Goal: Task Accomplishment & Management: Use online tool/utility

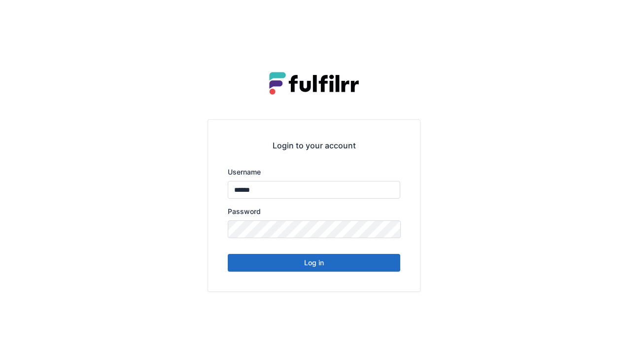
click at [317, 268] on button "Log in" at bounding box center [314, 263] width 172 height 18
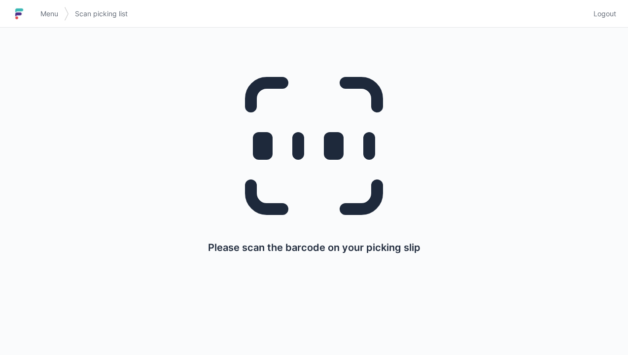
click at [304, 144] on icon at bounding box center [313, 145] width 189 height 189
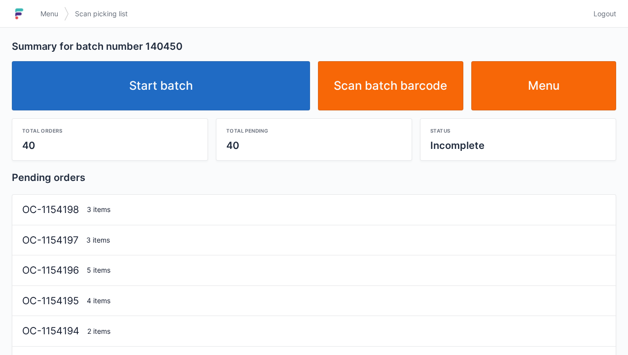
click at [153, 92] on link "Start batch" at bounding box center [161, 85] width 298 height 49
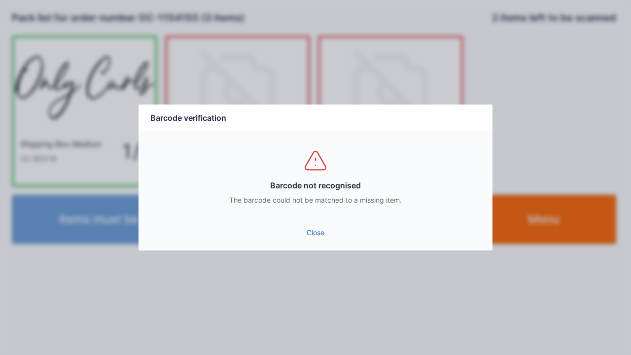
click at [292, 235] on link "Close" at bounding box center [315, 233] width 338 height 18
click at [315, 235] on link "Close" at bounding box center [315, 233] width 338 height 18
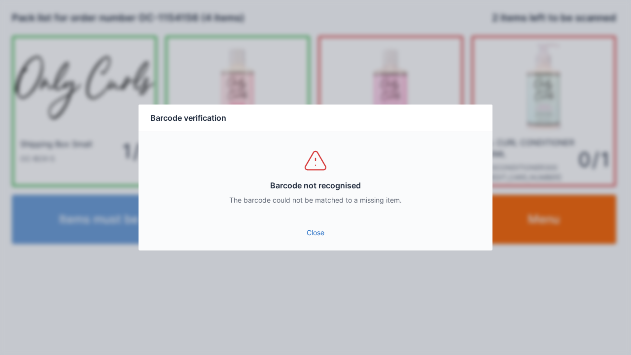
click at [321, 233] on link "Close" at bounding box center [315, 233] width 338 height 18
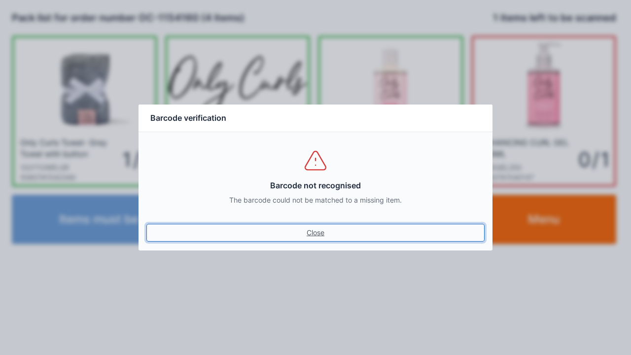
click at [310, 233] on link "Close" at bounding box center [315, 233] width 338 height 18
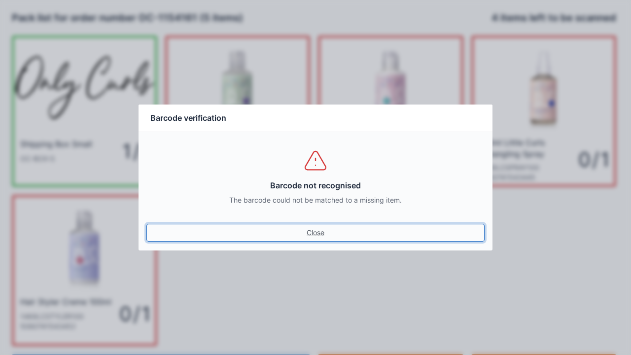
click at [305, 237] on link "Close" at bounding box center [315, 233] width 338 height 18
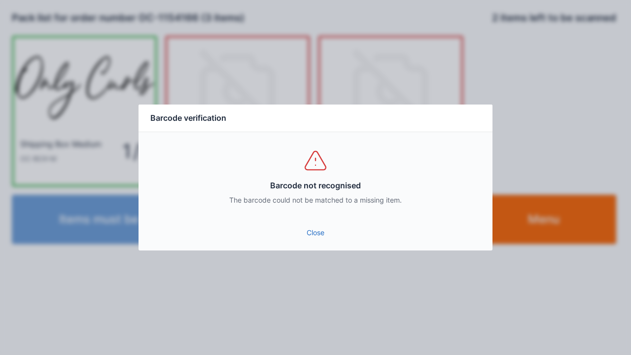
click at [306, 231] on link "Close" at bounding box center [315, 233] width 338 height 18
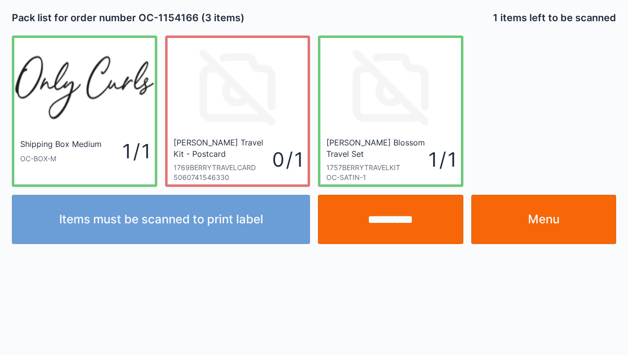
click at [389, 226] on input "**********" at bounding box center [390, 219] width 145 height 49
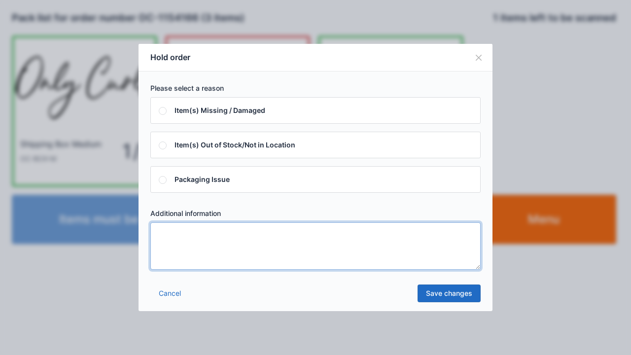
click at [182, 243] on textarea at bounding box center [315, 245] width 330 height 47
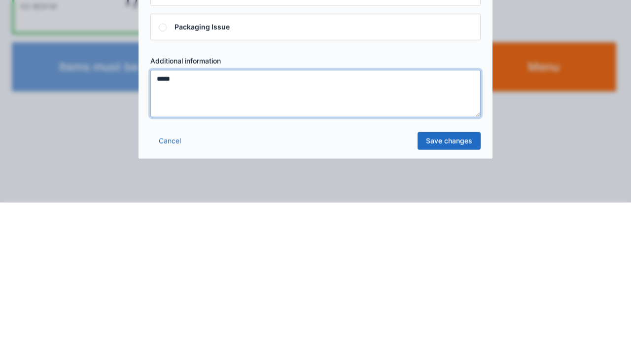
type textarea "*****"
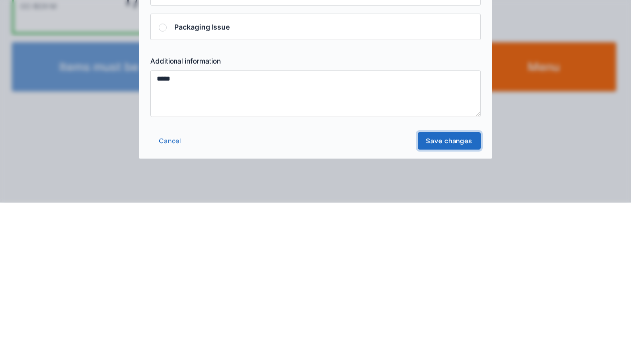
click at [438, 299] on link "Save changes" at bounding box center [448, 293] width 63 height 18
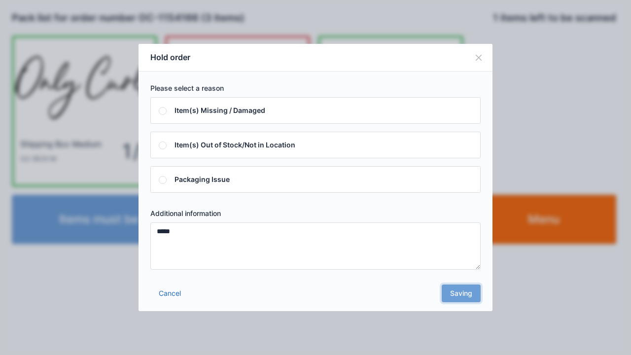
click at [460, 298] on div "Cancel Saving" at bounding box center [315, 296] width 354 height 30
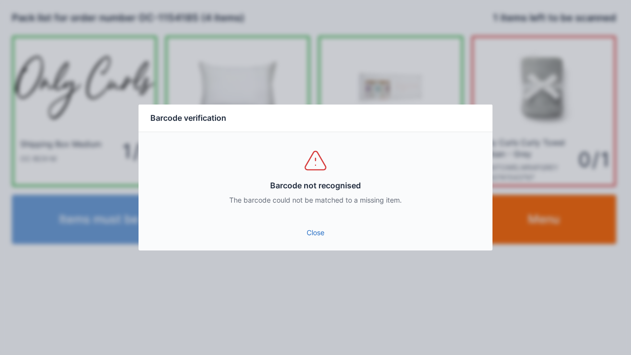
click at [308, 227] on link "Close" at bounding box center [315, 233] width 338 height 18
click at [313, 234] on link "Close" at bounding box center [315, 233] width 338 height 18
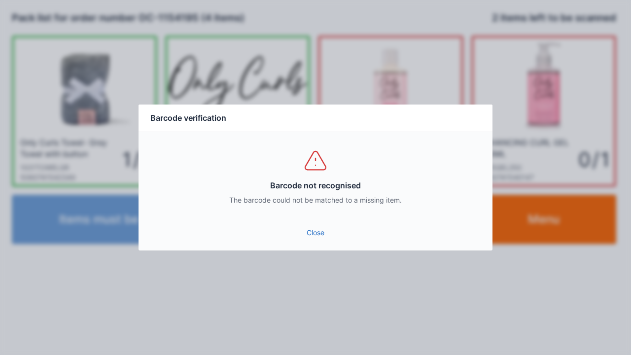
click at [305, 236] on link "Close" at bounding box center [315, 233] width 338 height 18
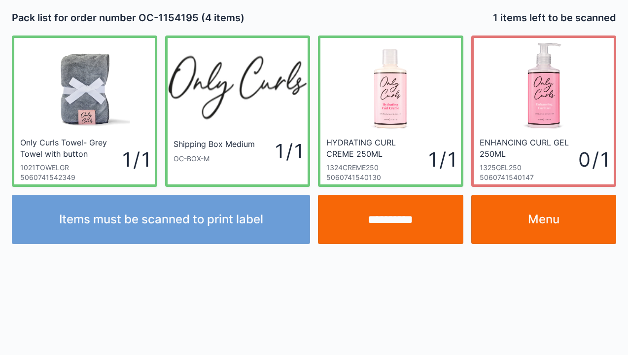
click at [383, 214] on input "**********" at bounding box center [390, 219] width 145 height 49
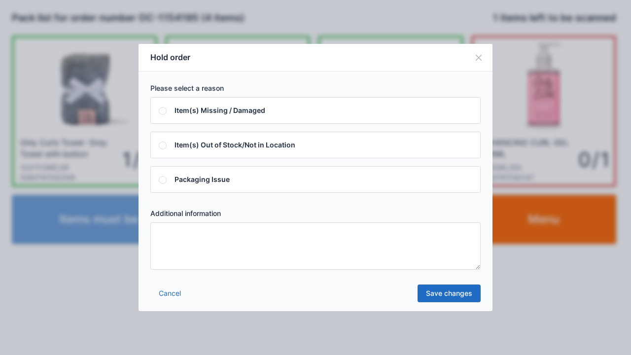
click at [175, 245] on textarea at bounding box center [315, 245] width 330 height 47
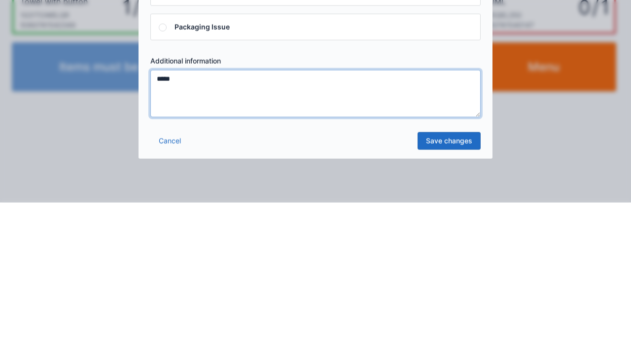
type textarea "*****"
click at [438, 294] on link "Save changes" at bounding box center [448, 293] width 63 height 18
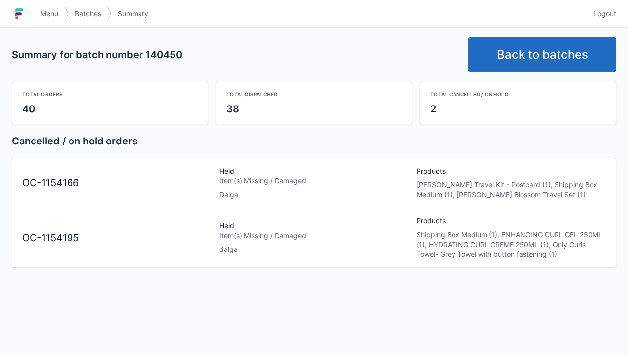
click at [579, 51] on link "Back to batches" at bounding box center [542, 54] width 148 height 34
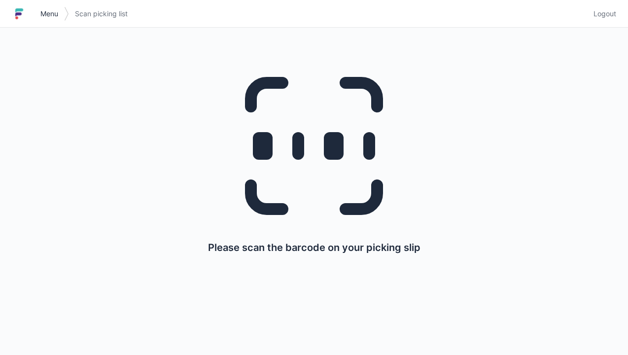
click at [40, 18] on span "Menu" at bounding box center [49, 14] width 18 height 10
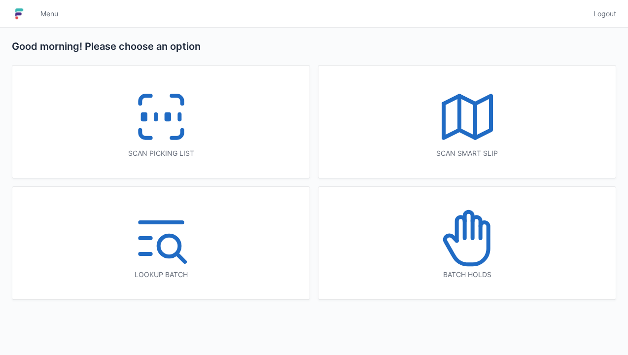
click at [470, 248] on icon at bounding box center [467, 237] width 63 height 63
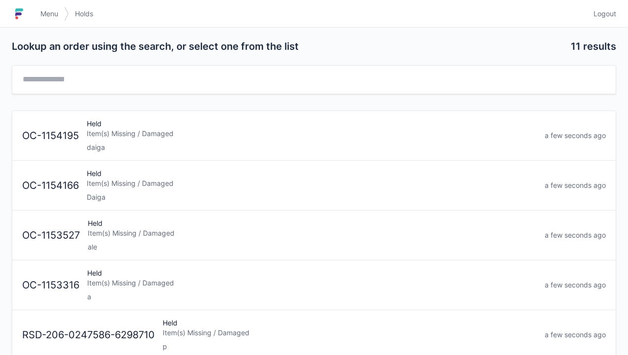
click at [125, 184] on div "Item(s) Missing / Damaged" at bounding box center [312, 183] width 450 height 10
click at [122, 124] on div "Held Item(s) Missing / Damaged daiga" at bounding box center [312, 136] width 458 height 34
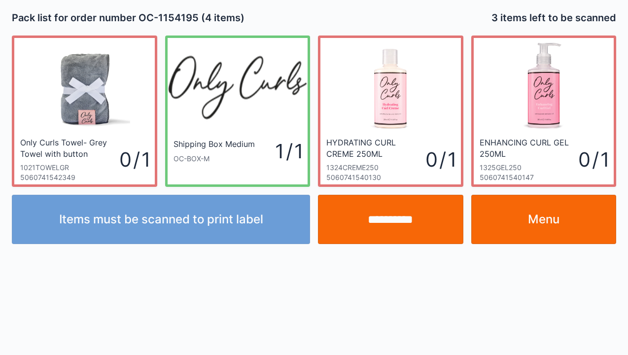
click at [571, 221] on link "Menu" at bounding box center [543, 219] width 145 height 49
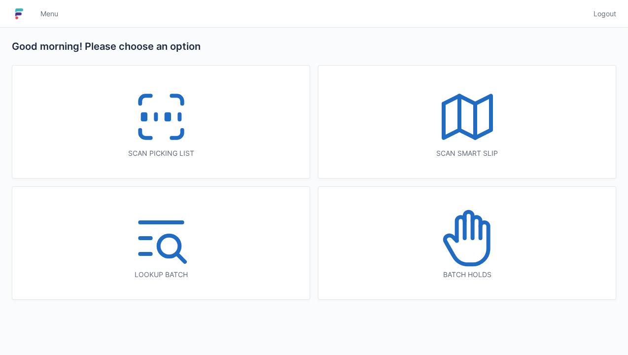
click at [156, 126] on icon at bounding box center [161, 116] width 63 height 63
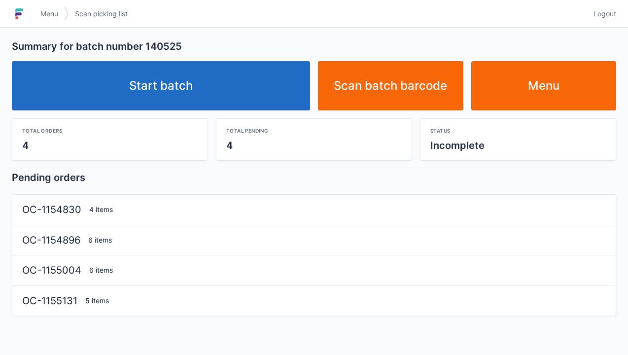
click at [174, 85] on link "Start batch" at bounding box center [161, 85] width 298 height 49
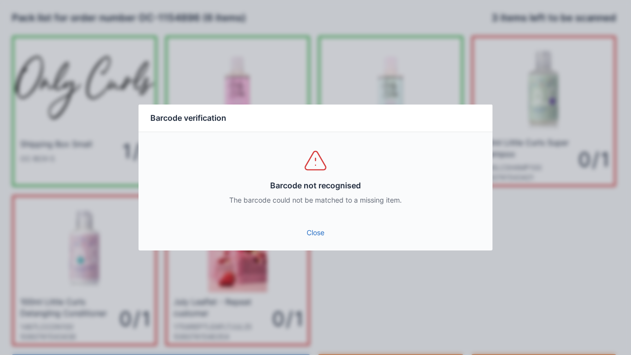
click at [313, 235] on link "Close" at bounding box center [315, 233] width 338 height 18
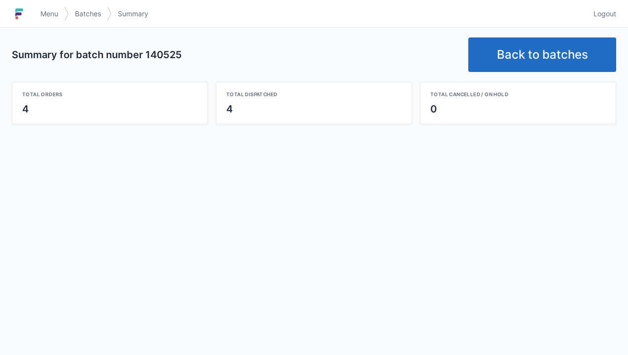
click at [540, 51] on link "Back to batches" at bounding box center [542, 54] width 148 height 34
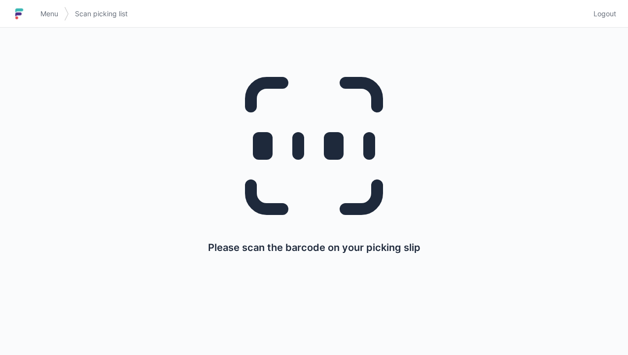
click at [298, 154] on line at bounding box center [298, 146] width 0 height 16
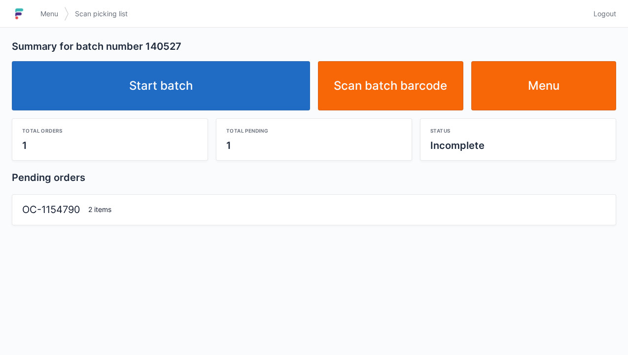
click at [162, 87] on link "Start batch" at bounding box center [161, 85] width 298 height 49
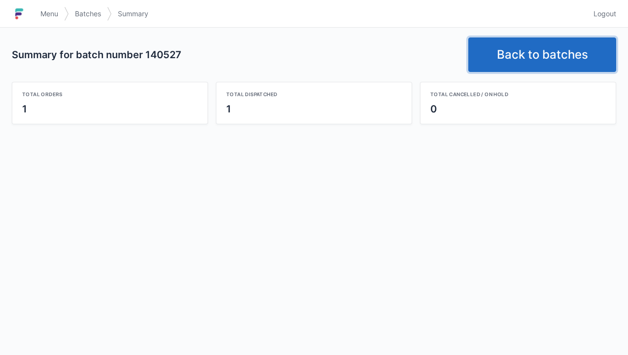
click at [527, 61] on link "Back to batches" at bounding box center [542, 54] width 148 height 34
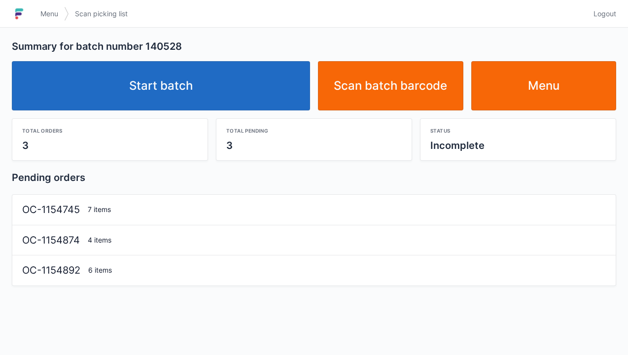
click at [182, 87] on link "Start batch" at bounding box center [161, 85] width 298 height 49
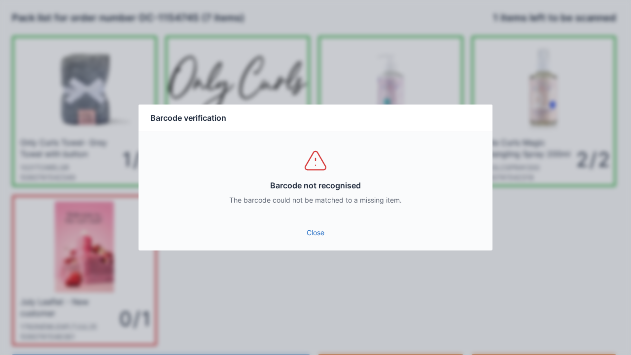
click at [312, 224] on link "Close" at bounding box center [315, 233] width 338 height 18
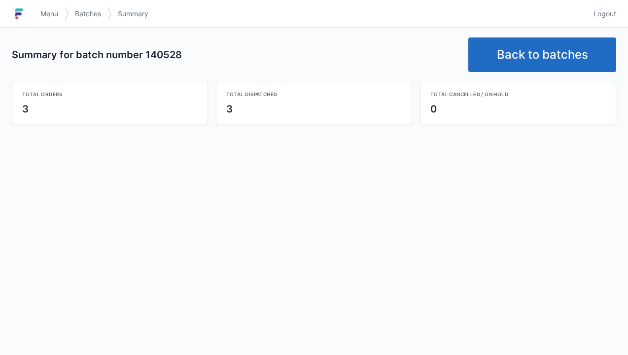
click at [531, 59] on link "Back to batches" at bounding box center [542, 54] width 148 height 34
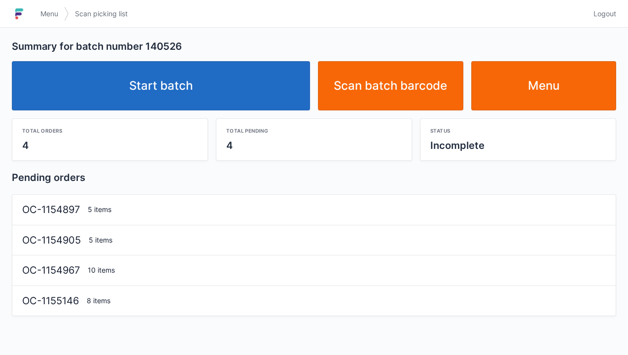
click at [162, 91] on link "Start batch" at bounding box center [161, 85] width 298 height 49
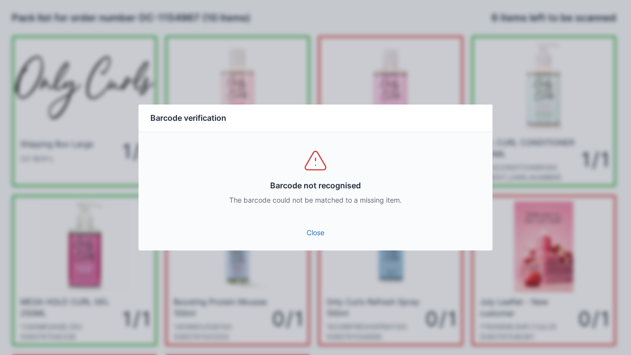
click at [313, 225] on link "Close" at bounding box center [315, 233] width 338 height 18
click at [317, 236] on link "Close" at bounding box center [315, 233] width 338 height 18
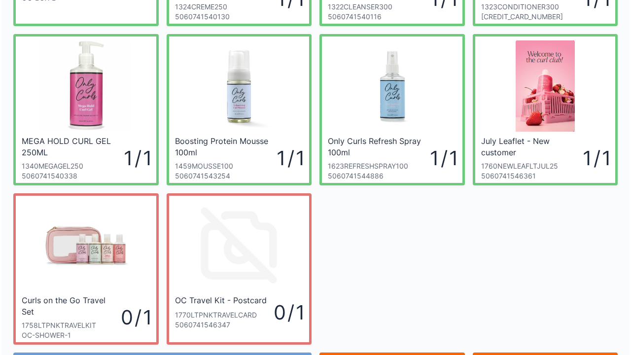
scroll to position [169, 0]
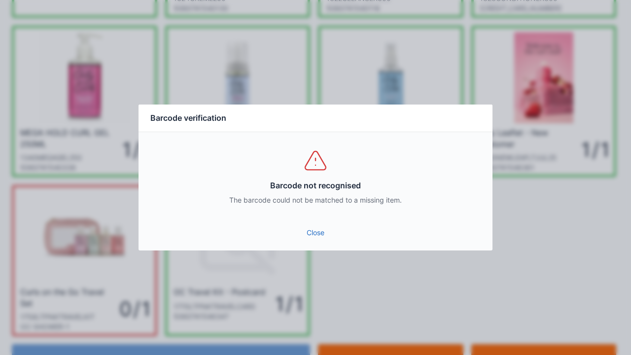
click at [305, 229] on link "Close" at bounding box center [315, 233] width 338 height 18
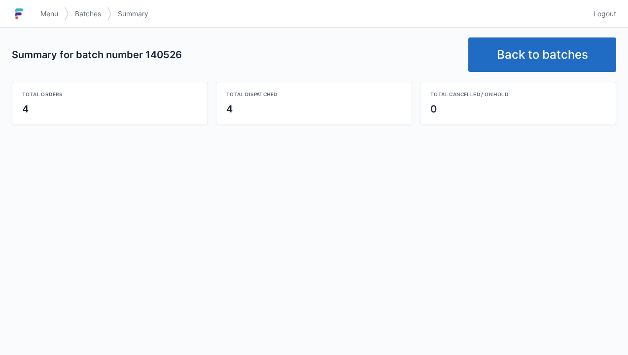
click at [535, 60] on link "Back to batches" at bounding box center [542, 54] width 148 height 34
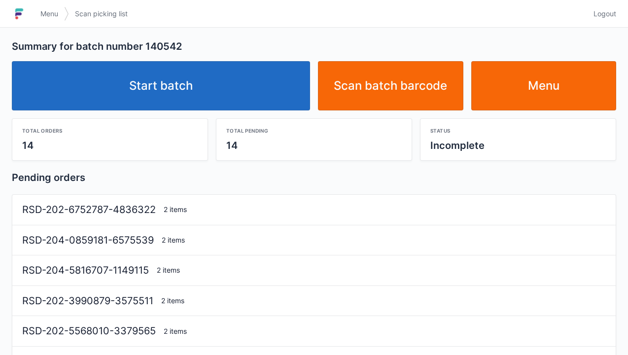
click at [173, 88] on link "Start batch" at bounding box center [161, 85] width 298 height 49
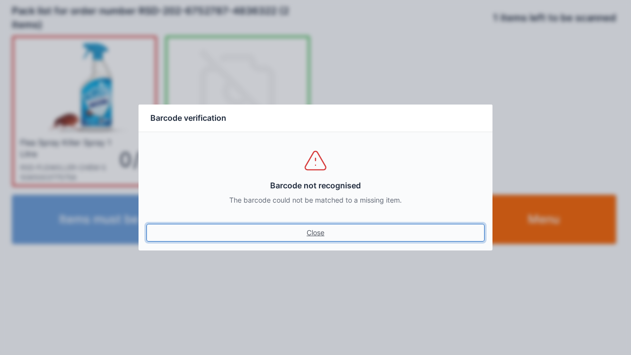
click at [311, 228] on link "Close" at bounding box center [315, 233] width 338 height 18
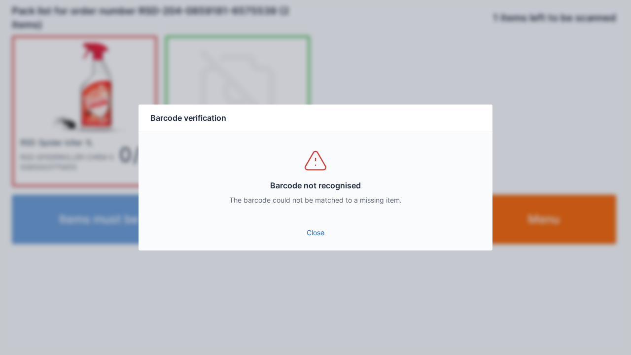
click at [311, 230] on link "Close" at bounding box center [315, 233] width 338 height 18
click at [318, 230] on link "Close" at bounding box center [315, 233] width 338 height 18
click at [313, 228] on link "Close" at bounding box center [315, 233] width 338 height 18
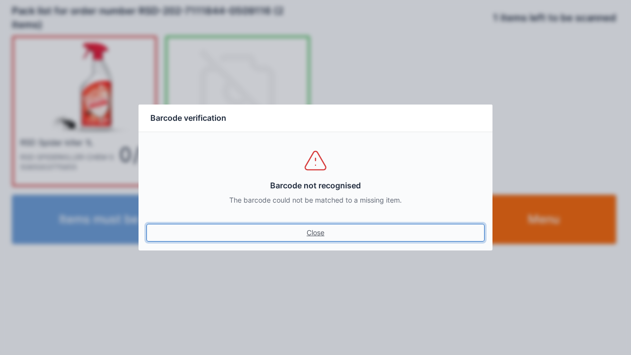
click at [306, 233] on link "Close" at bounding box center [315, 233] width 338 height 18
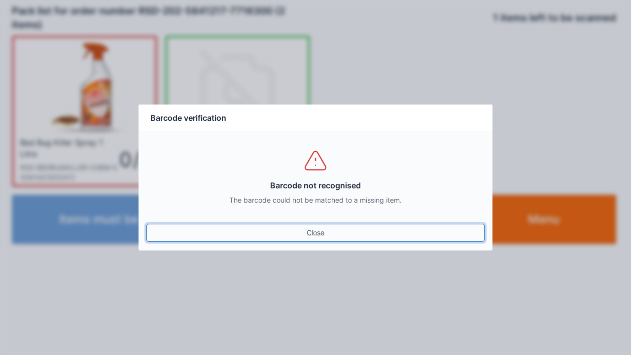
click at [318, 231] on link "Close" at bounding box center [315, 233] width 338 height 18
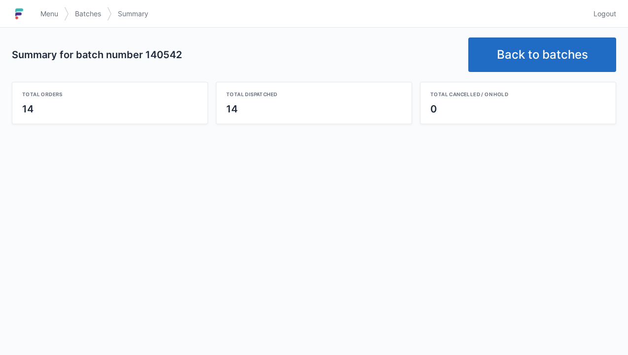
click at [537, 53] on link "Back to batches" at bounding box center [542, 54] width 148 height 34
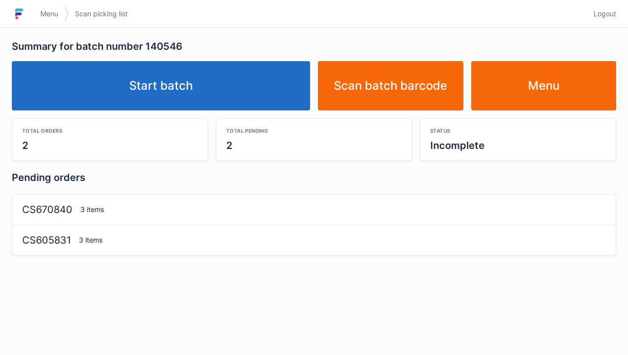
click at [159, 85] on link "Start batch" at bounding box center [161, 85] width 298 height 49
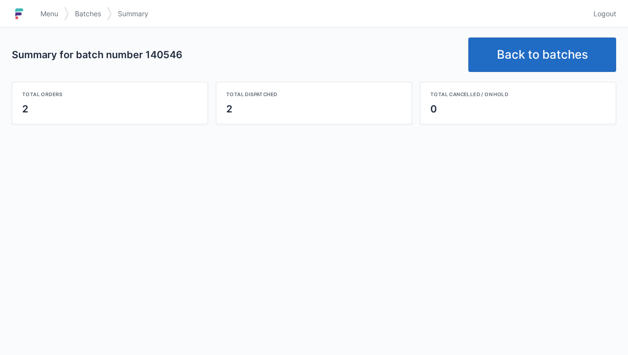
click at [527, 57] on link "Back to batches" at bounding box center [542, 54] width 148 height 34
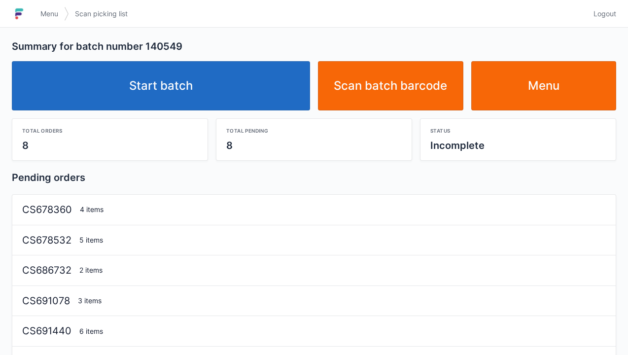
click at [138, 96] on link "Start batch" at bounding box center [161, 85] width 298 height 49
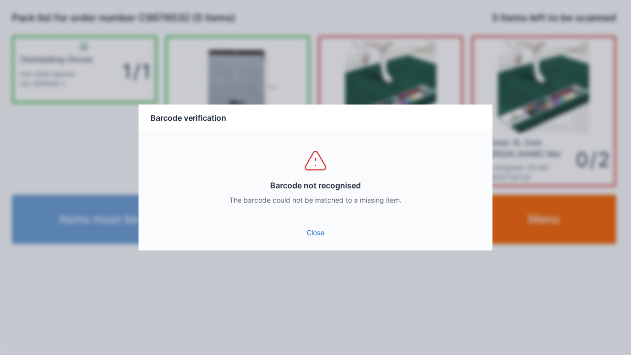
click at [319, 240] on link "Close" at bounding box center [315, 233] width 338 height 18
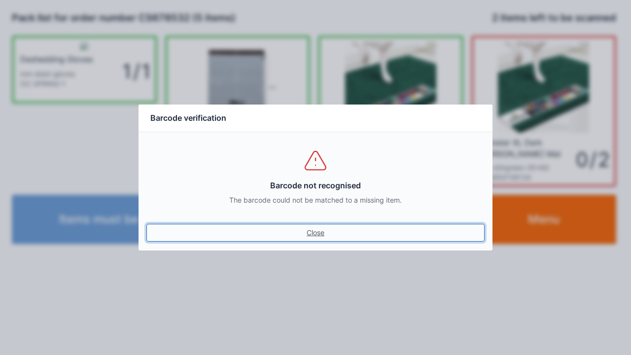
click at [314, 232] on link "Close" at bounding box center [315, 233] width 338 height 18
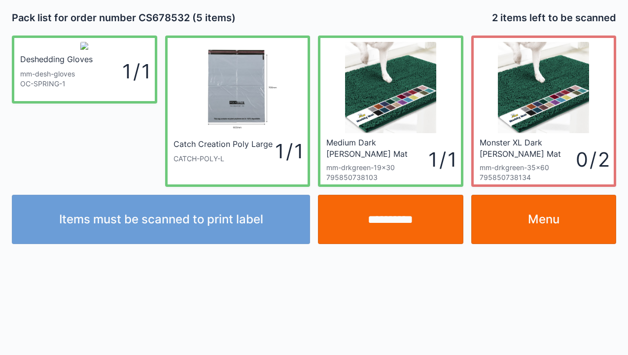
click at [401, 223] on input "**********" at bounding box center [390, 219] width 145 height 49
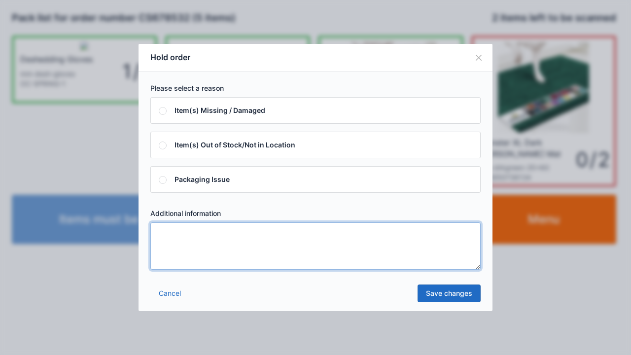
click at [223, 247] on textarea at bounding box center [315, 245] width 330 height 47
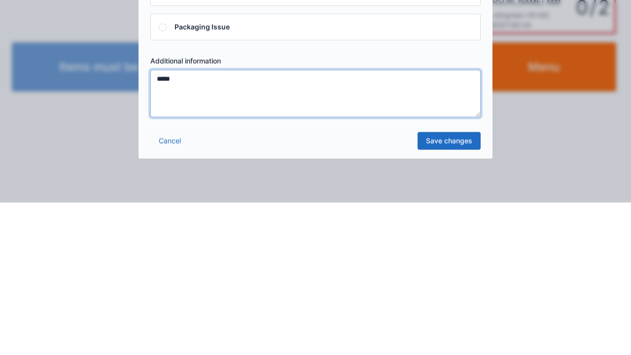
type textarea "*****"
click at [454, 294] on link "Save changes" at bounding box center [448, 293] width 63 height 18
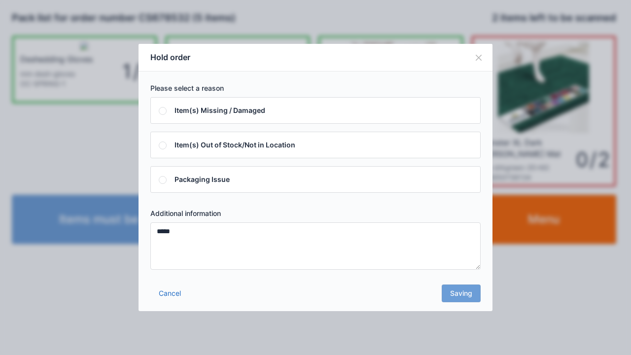
click at [458, 302] on div "Cancel Saving" at bounding box center [315, 296] width 354 height 30
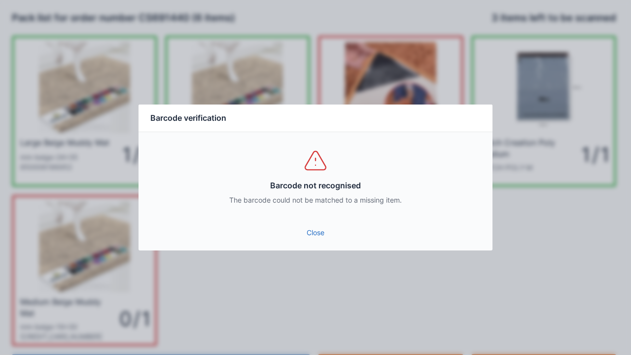
click at [311, 240] on link "Close" at bounding box center [315, 233] width 338 height 18
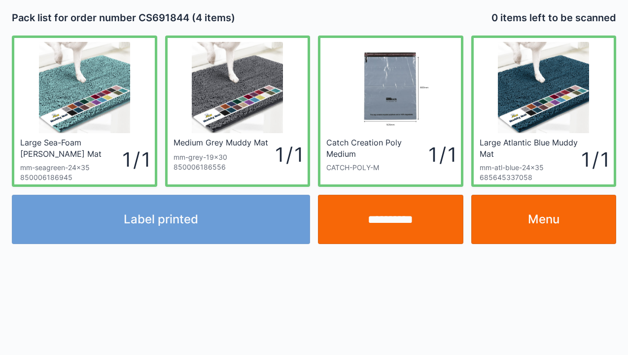
click at [526, 233] on link "Menu" at bounding box center [543, 219] width 145 height 49
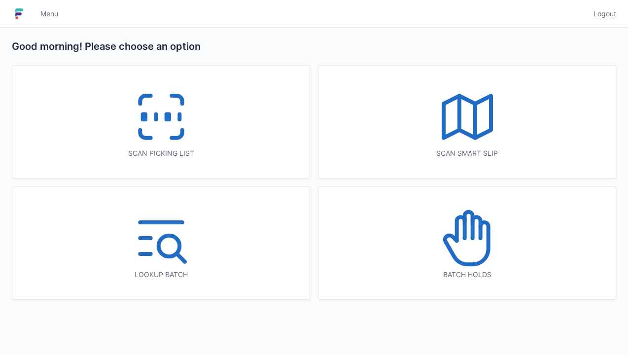
click at [149, 109] on icon at bounding box center [161, 116] width 63 height 63
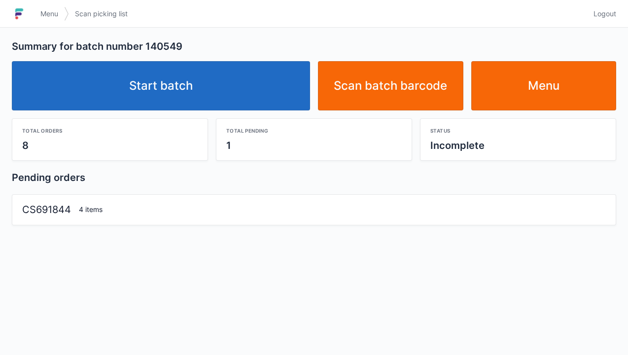
click at [145, 87] on link "Start batch" at bounding box center [161, 85] width 298 height 49
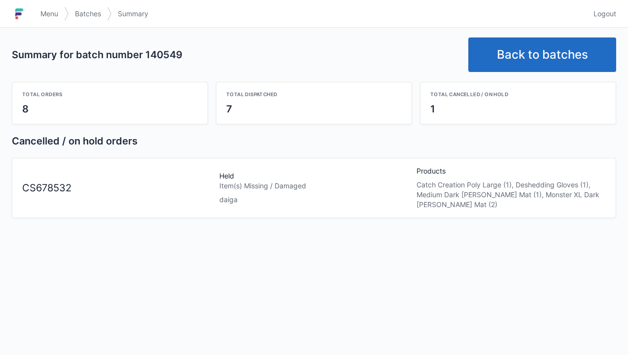
click at [528, 52] on link "Back to batches" at bounding box center [542, 54] width 148 height 34
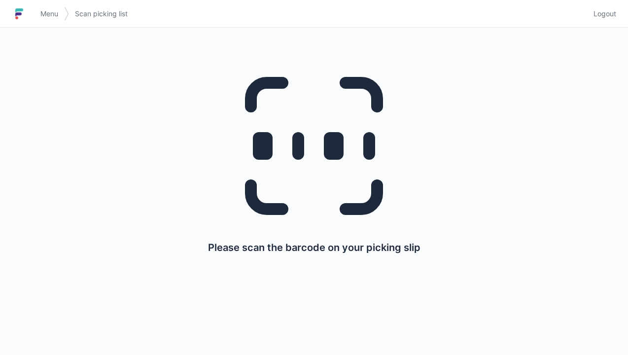
click at [32, 21] on h1 at bounding box center [23, 14] width 23 height 24
click at [47, 17] on span "Menu" at bounding box center [49, 14] width 18 height 10
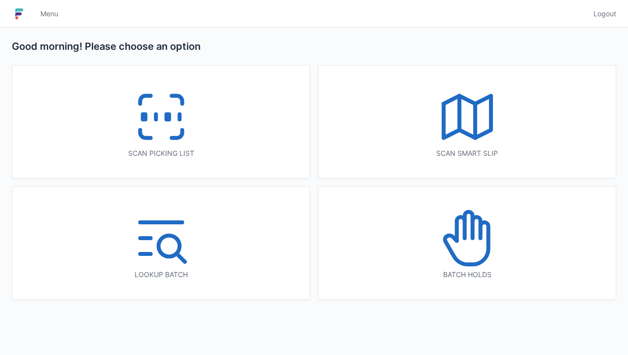
click at [466, 242] on icon at bounding box center [467, 237] width 63 height 63
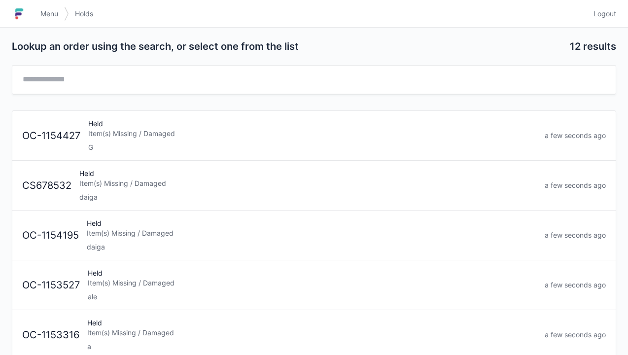
click at [134, 183] on div "Item(s) Missing / Damaged" at bounding box center [307, 183] width 457 height 10
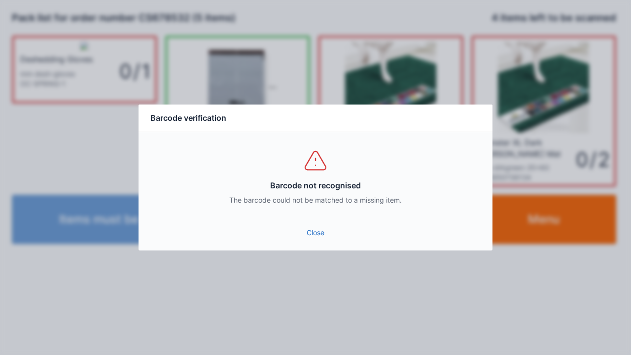
click at [304, 230] on link "Close" at bounding box center [315, 233] width 338 height 18
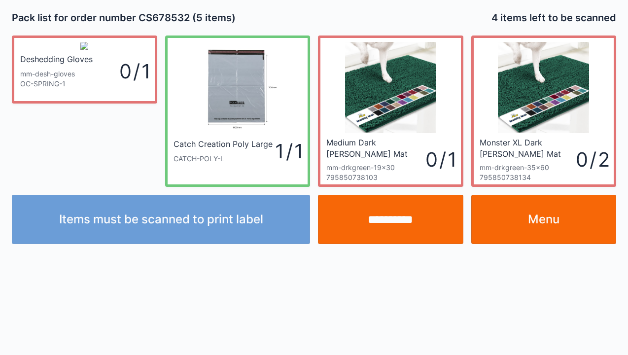
click at [535, 213] on link "Menu" at bounding box center [543, 219] width 145 height 49
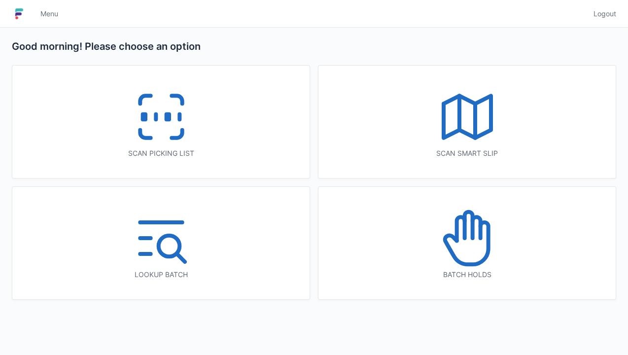
click at [156, 122] on icon at bounding box center [161, 116] width 63 height 63
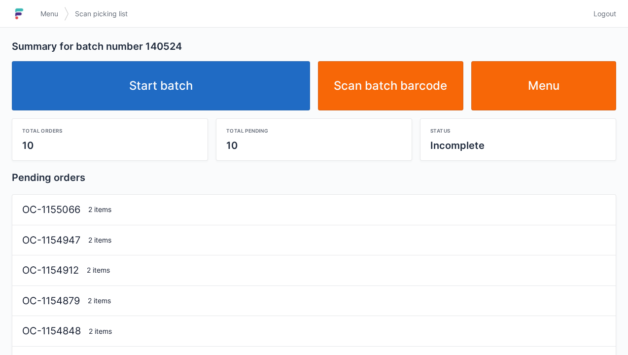
click at [176, 86] on link "Start batch" at bounding box center [161, 85] width 298 height 49
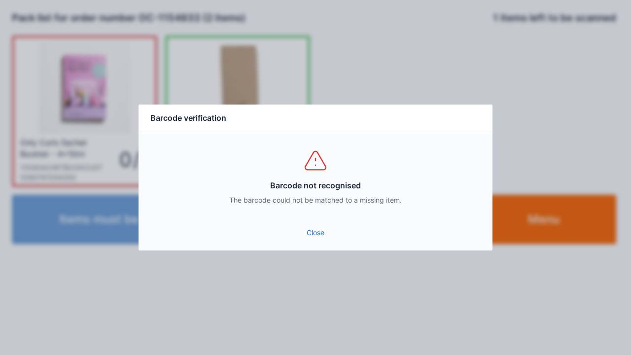
click at [310, 233] on link "Close" at bounding box center [315, 233] width 338 height 18
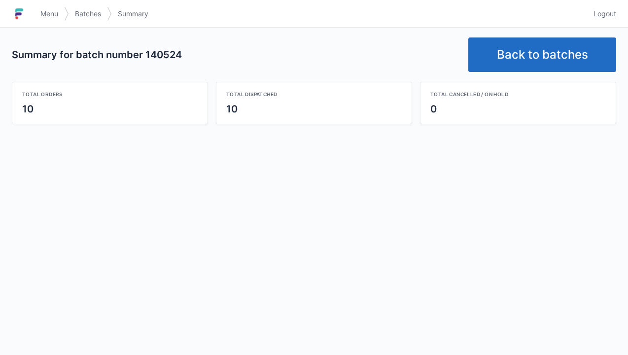
click at [539, 69] on link "Back to batches" at bounding box center [542, 54] width 148 height 34
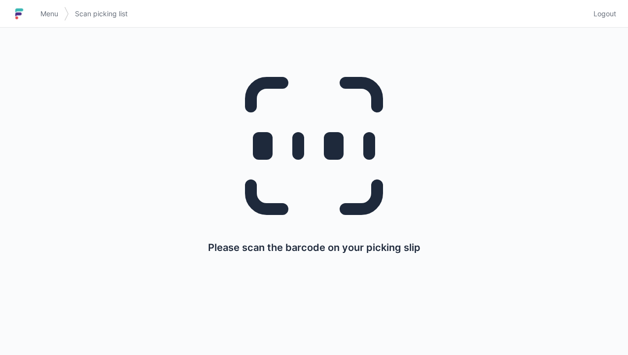
click at [35, 18] on link "Menu" at bounding box center [49, 14] width 30 height 18
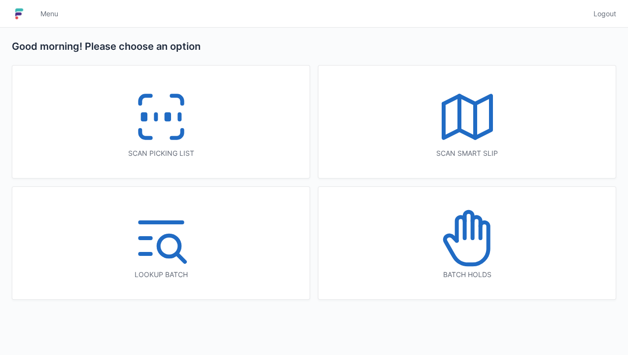
click at [472, 235] on icon at bounding box center [468, 225] width 8 height 26
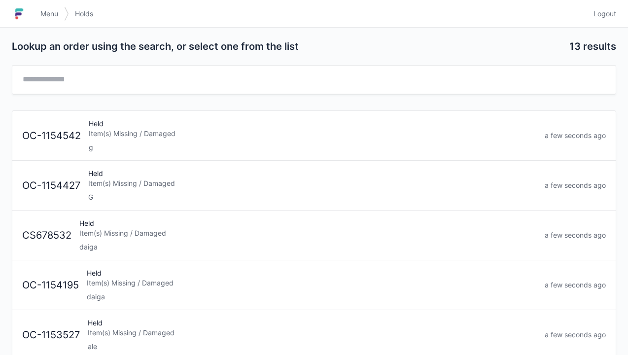
click at [115, 234] on div "Item(s) Missing / Damaged" at bounding box center [307, 233] width 457 height 10
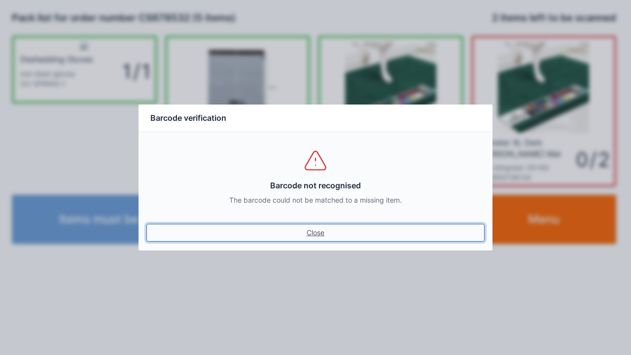
click at [320, 228] on link "Close" at bounding box center [315, 233] width 338 height 18
click at [323, 240] on link "Close" at bounding box center [315, 233] width 338 height 18
click at [306, 236] on link "Close" at bounding box center [315, 233] width 338 height 18
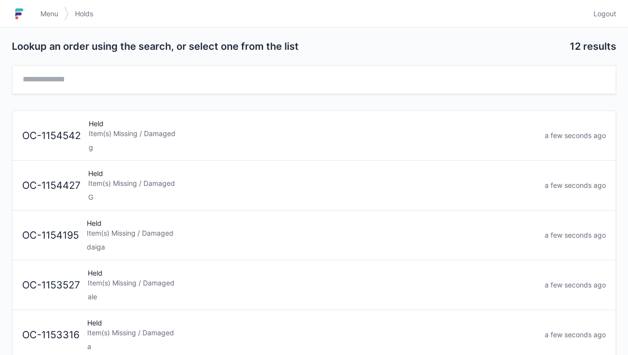
click at [25, 9] on img at bounding box center [19, 14] width 15 height 16
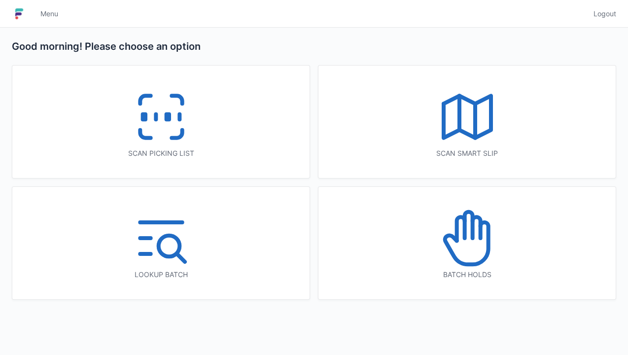
click at [168, 109] on icon at bounding box center [161, 116] width 63 height 63
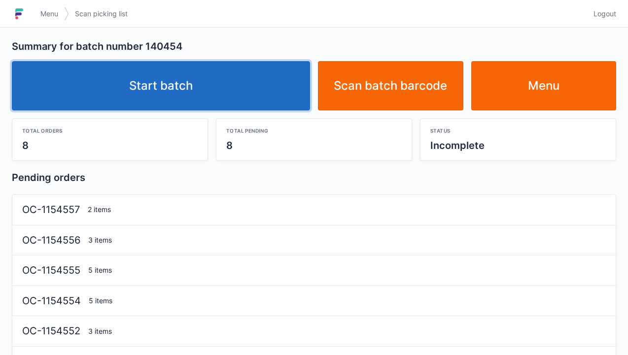
click at [157, 99] on link "Start batch" at bounding box center [161, 85] width 298 height 49
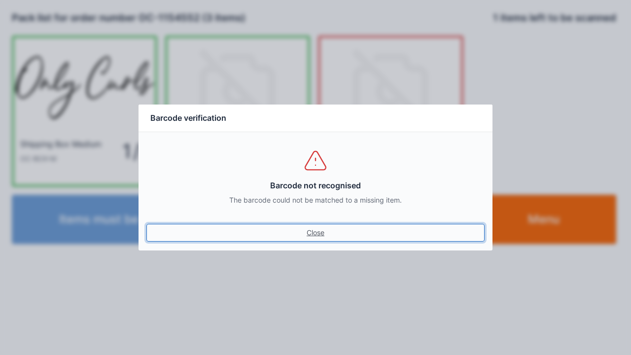
click at [310, 235] on link "Close" at bounding box center [315, 233] width 338 height 18
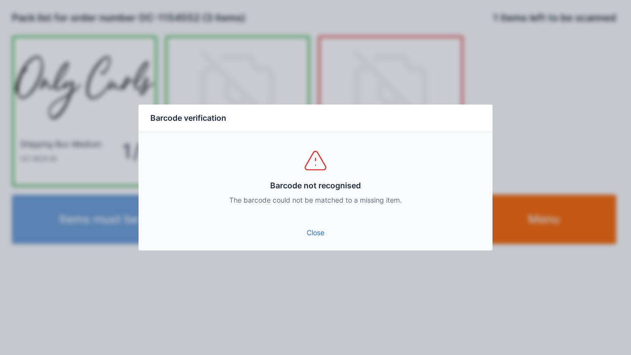
click at [302, 236] on link "Close" at bounding box center [315, 233] width 338 height 18
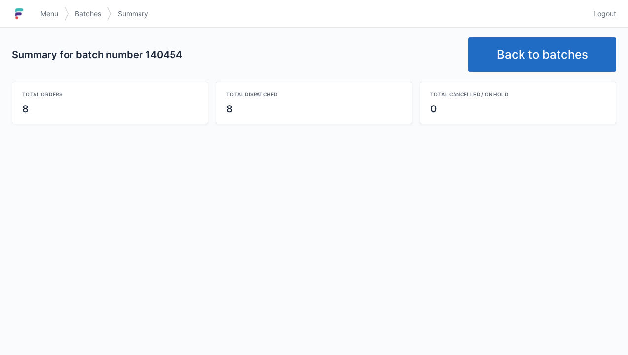
click at [517, 47] on link "Back to batches" at bounding box center [542, 54] width 148 height 34
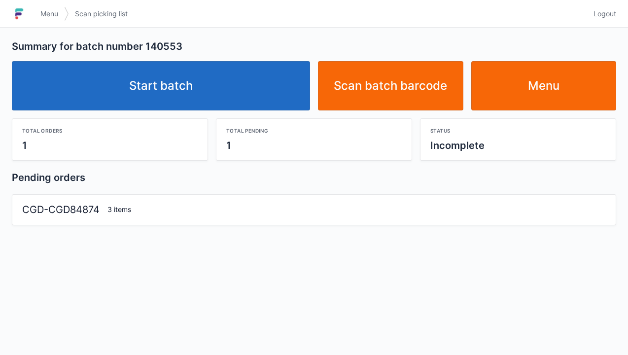
click at [179, 83] on link "Start batch" at bounding box center [161, 85] width 298 height 49
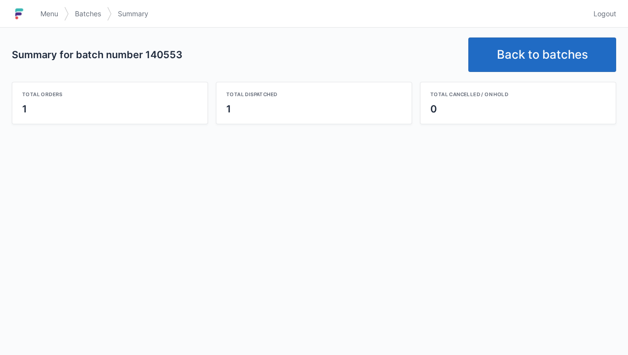
click at [538, 61] on link "Back to batches" at bounding box center [542, 54] width 148 height 34
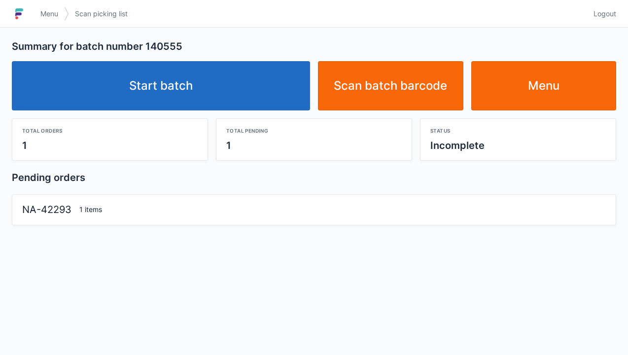
click at [176, 83] on link "Start batch" at bounding box center [161, 85] width 298 height 49
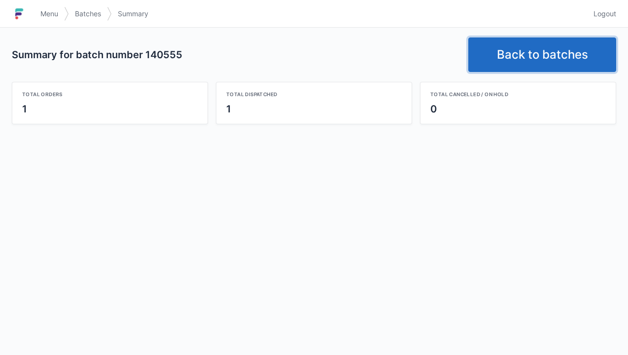
click at [540, 49] on link "Back to batches" at bounding box center [542, 54] width 148 height 34
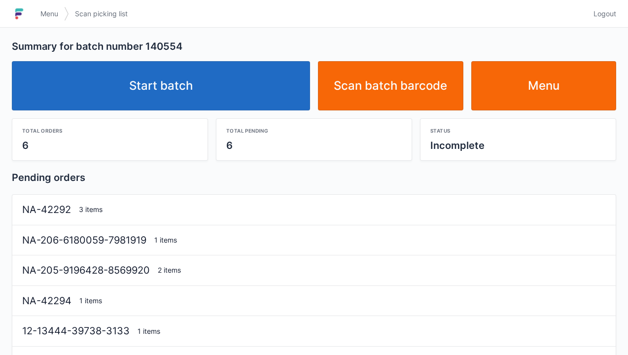
click at [162, 79] on link "Start batch" at bounding box center [161, 85] width 298 height 49
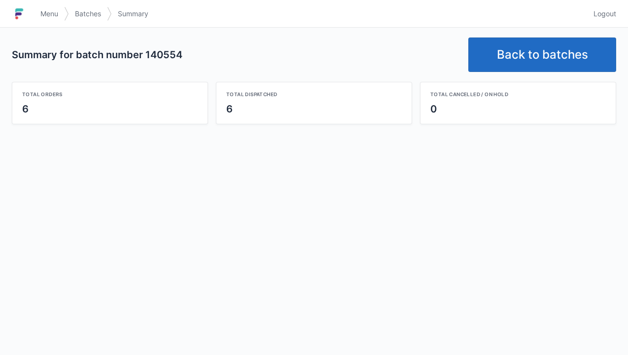
click at [547, 61] on link "Back to batches" at bounding box center [542, 54] width 148 height 34
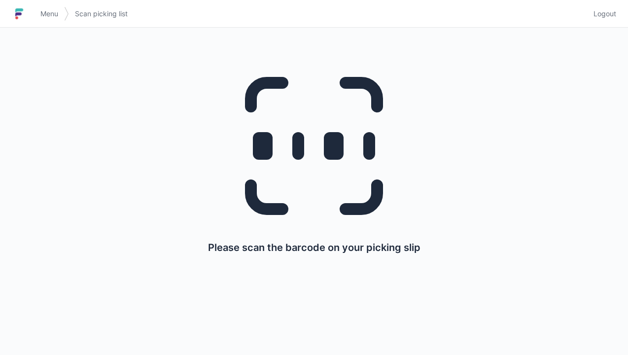
click at [42, 7] on link "Menu" at bounding box center [49, 14] width 30 height 18
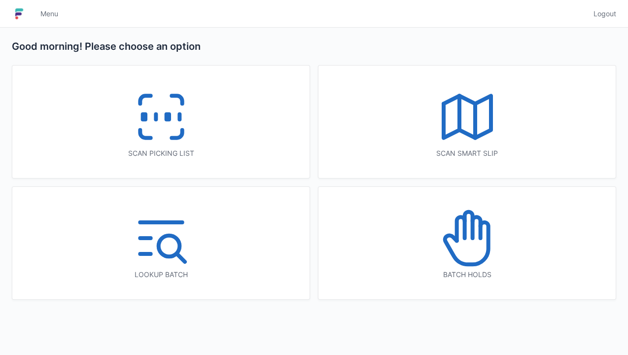
click at [465, 250] on icon at bounding box center [467, 237] width 63 height 63
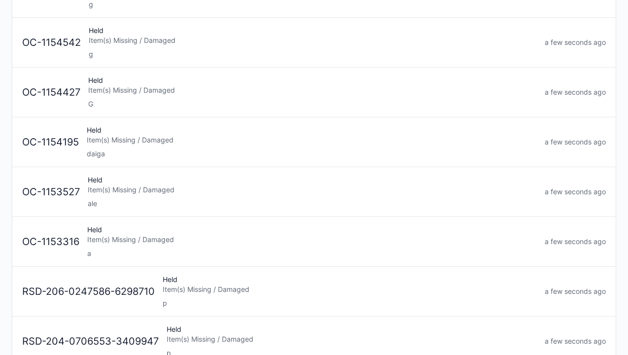
scroll to position [291, 0]
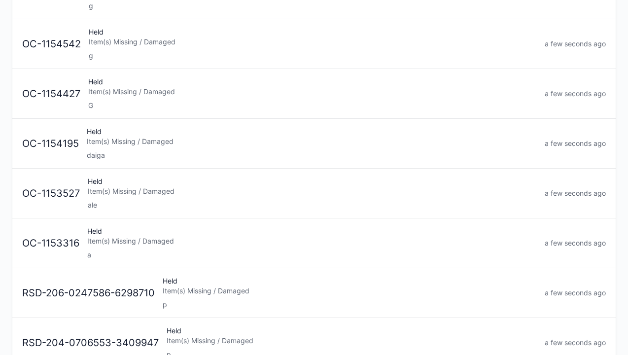
click at [143, 137] on div "Item(s) Missing / Damaged" at bounding box center [312, 141] width 450 height 10
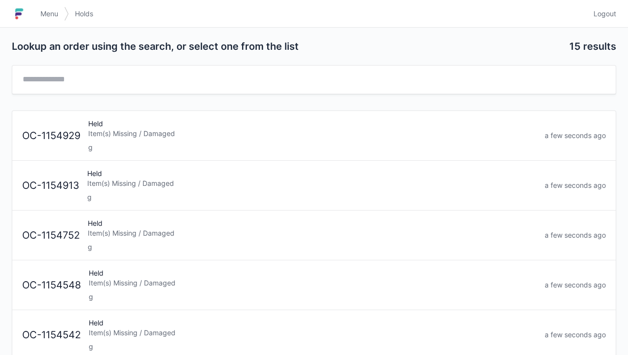
click at [33, 6] on h1 at bounding box center [23, 14] width 23 height 24
click at [33, 9] on h1 at bounding box center [23, 14] width 23 height 24
click at [40, 7] on link "Menu" at bounding box center [49, 14] width 30 height 18
